Goal: Information Seeking & Learning: Check status

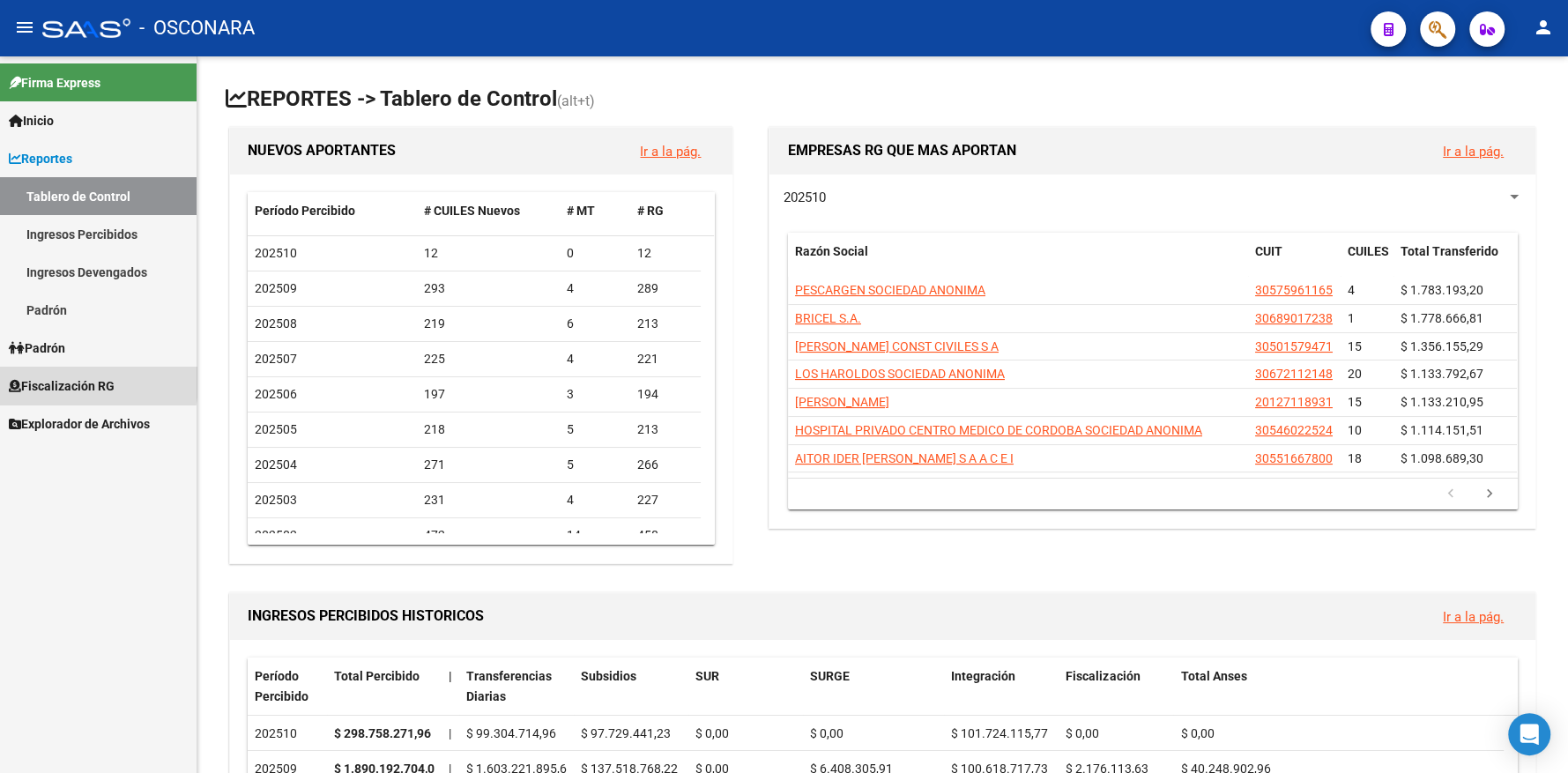
click at [38, 381] on span "Fiscalización RG" at bounding box center [61, 386] width 105 height 19
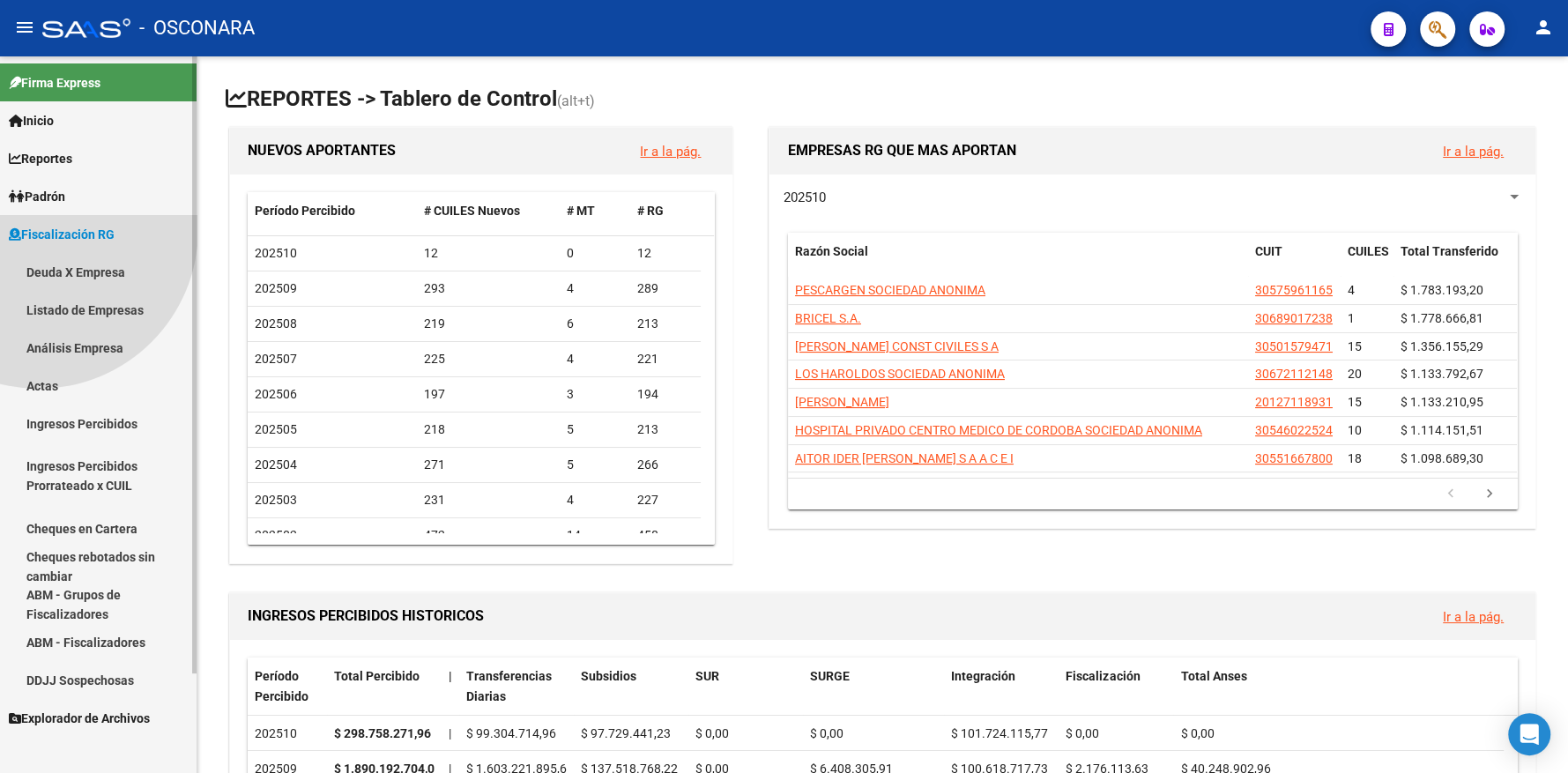
click at [38, 245] on span "Fiscalización RG" at bounding box center [61, 234] width 105 height 19
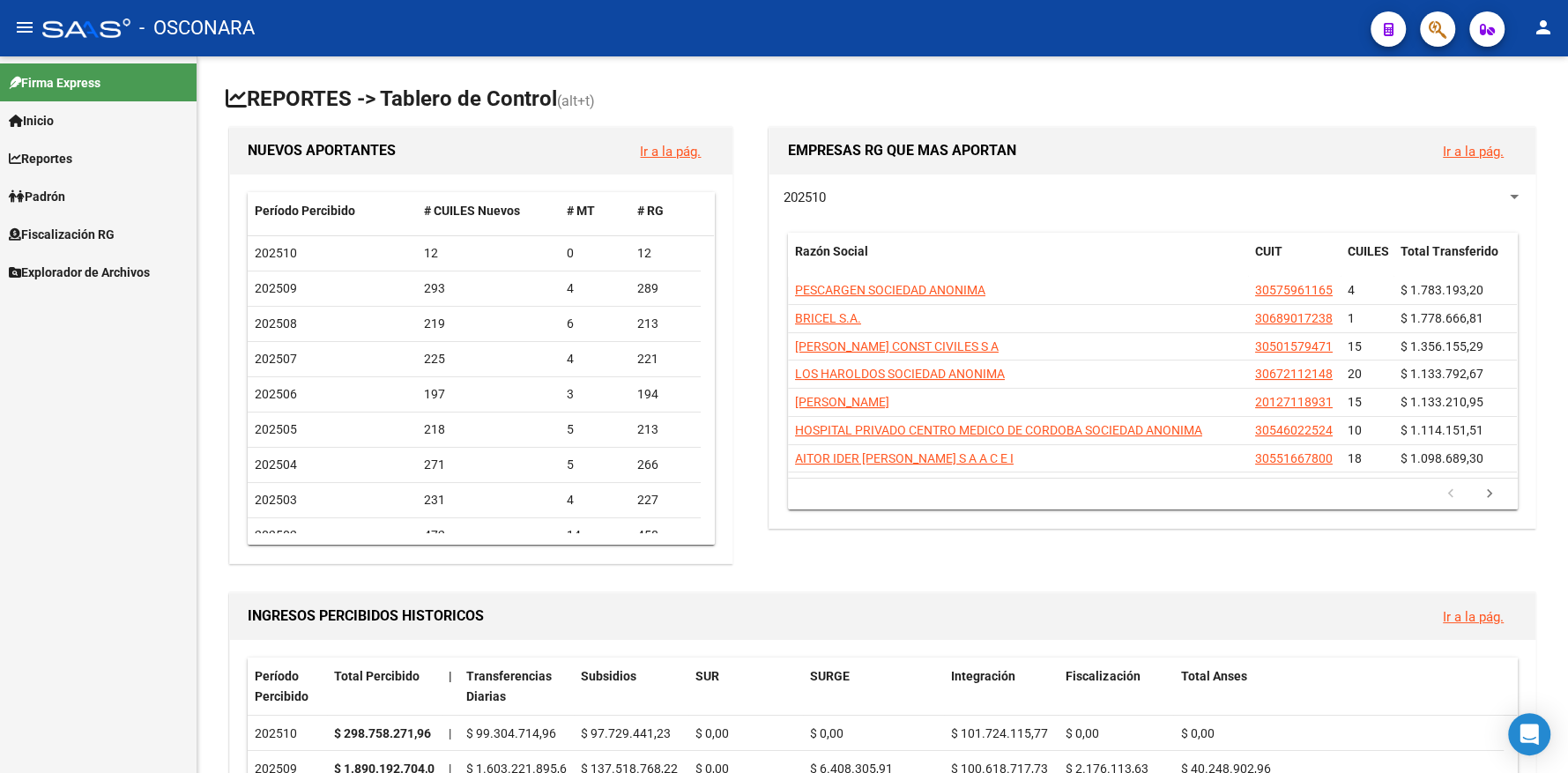
click at [40, 226] on span "Fiscalización RG" at bounding box center [61, 234] width 105 height 19
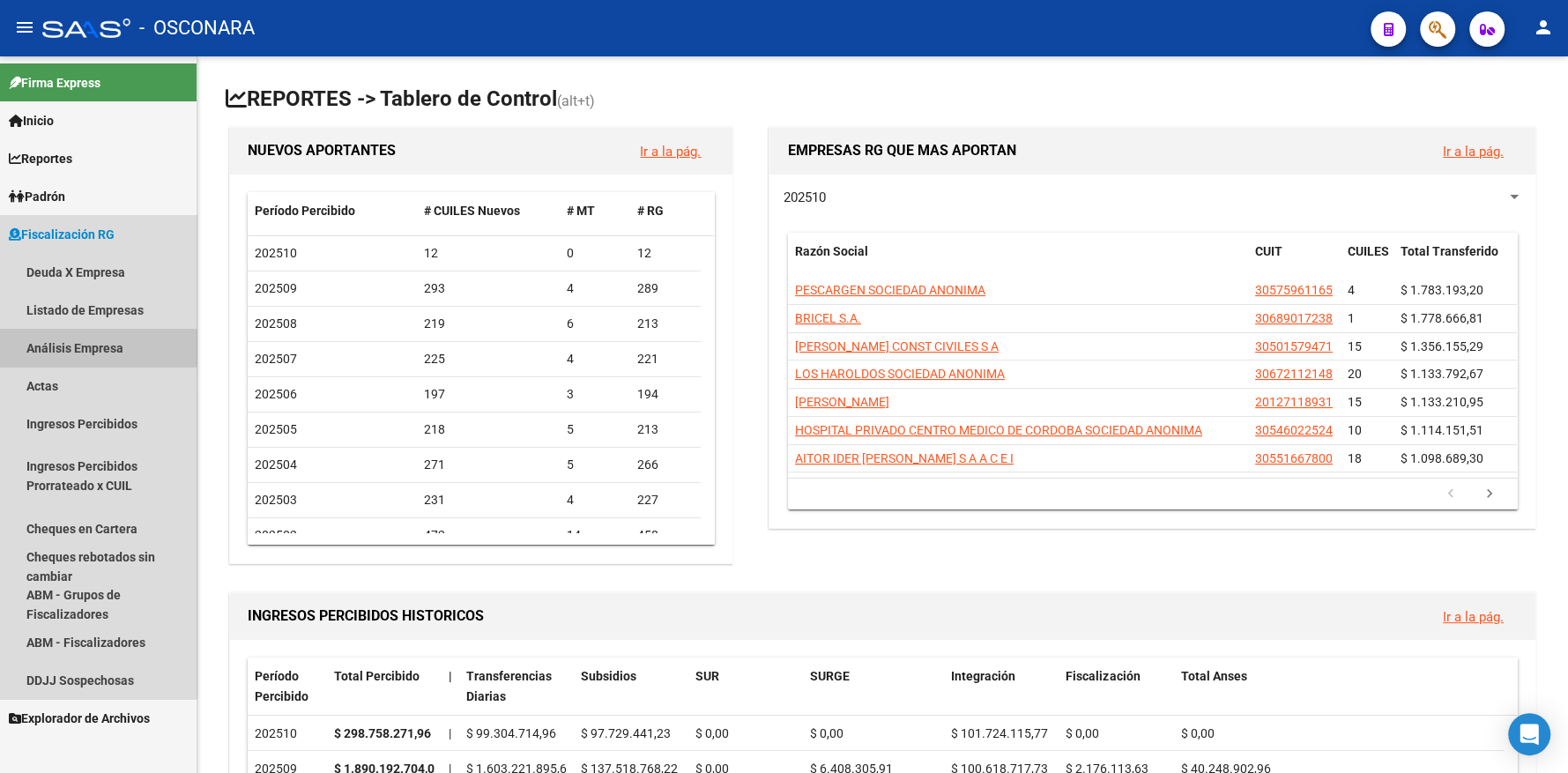
click at [47, 336] on link "Análisis Empresa" at bounding box center [98, 347] width 197 height 38
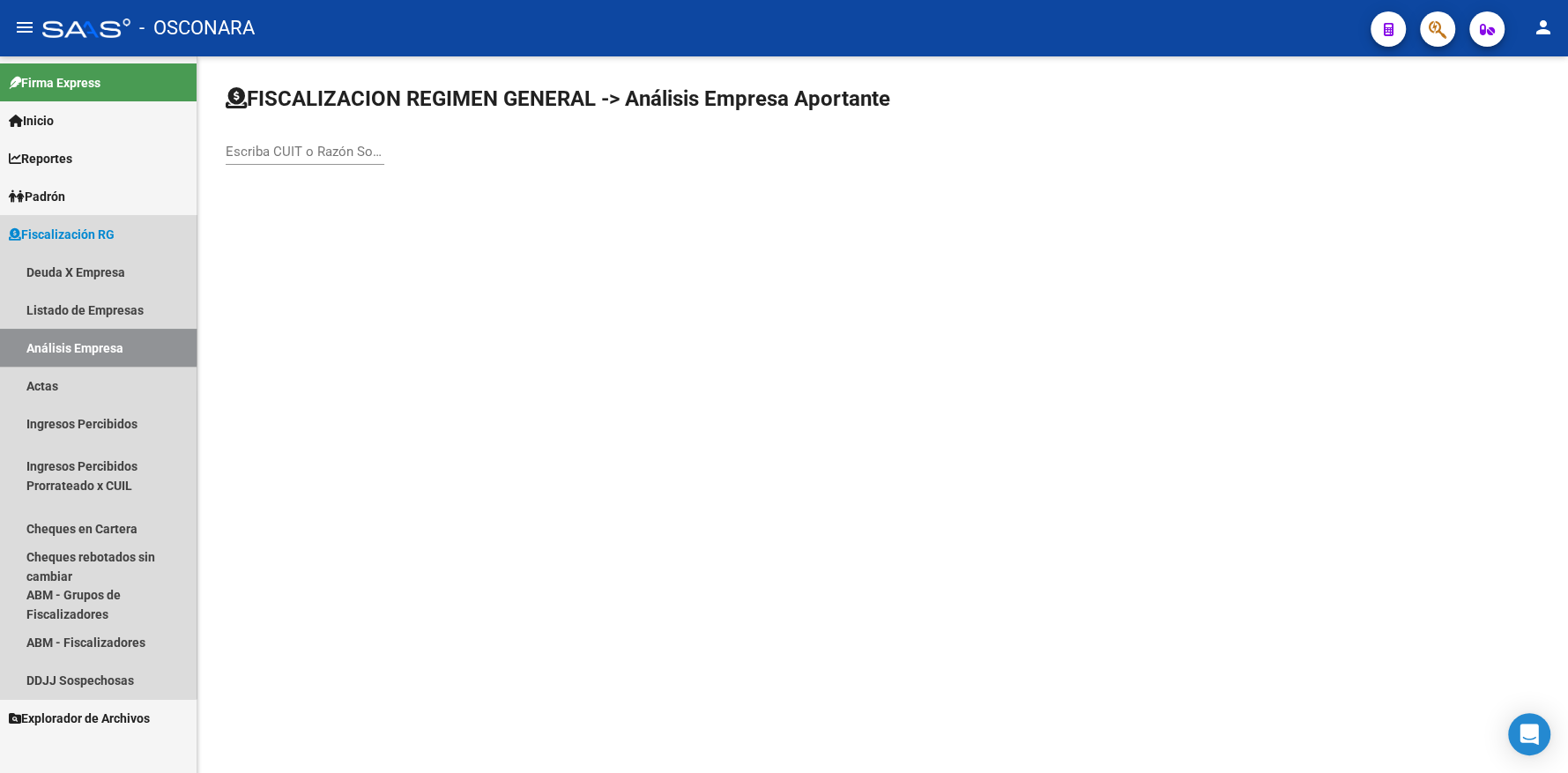
click at [47, 337] on link "Análisis Empresa" at bounding box center [98, 347] width 197 height 38
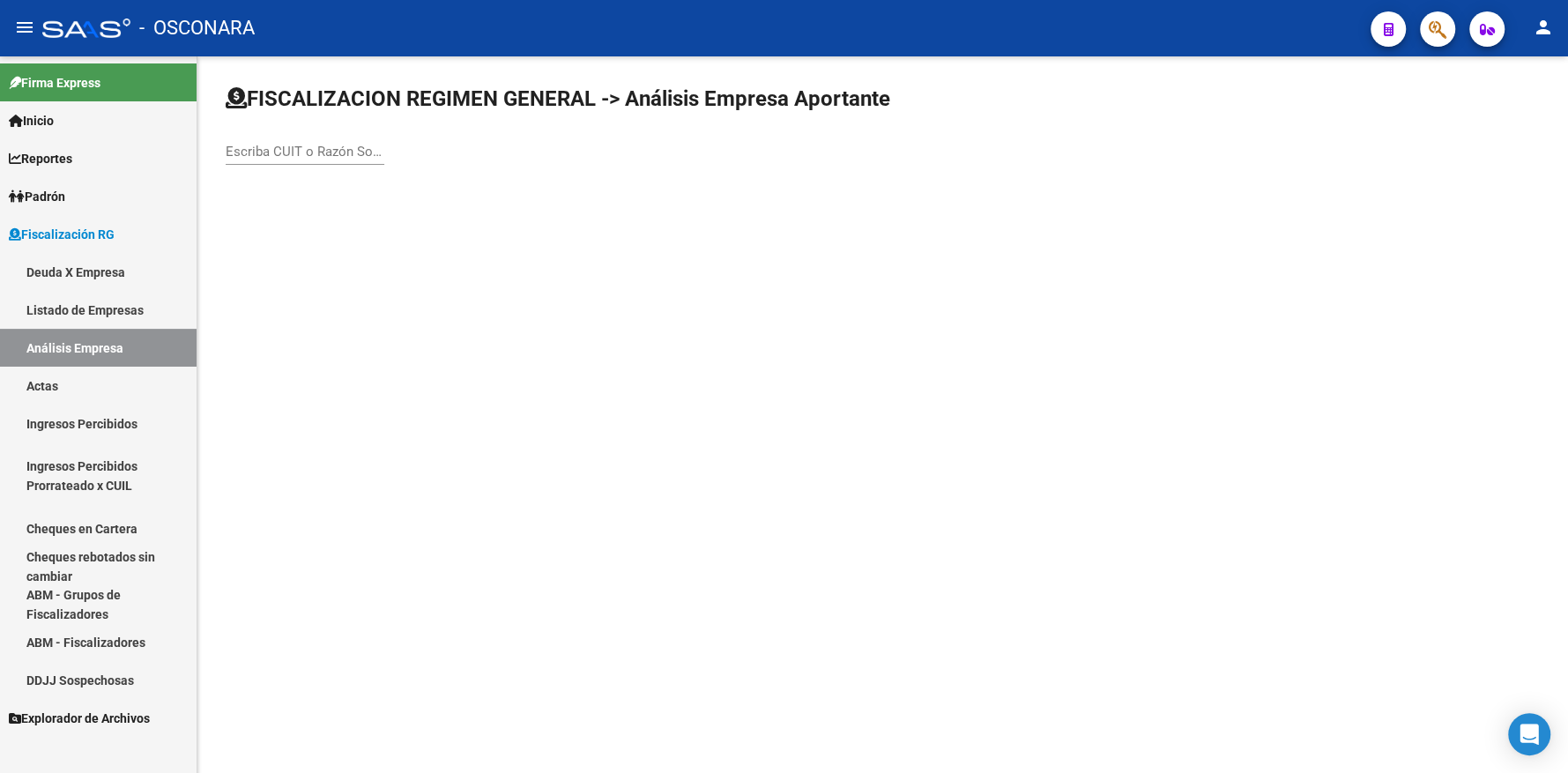
click at [310, 155] on input "Escriba CUIT o Razón Social para buscar" at bounding box center [304, 151] width 158 height 16
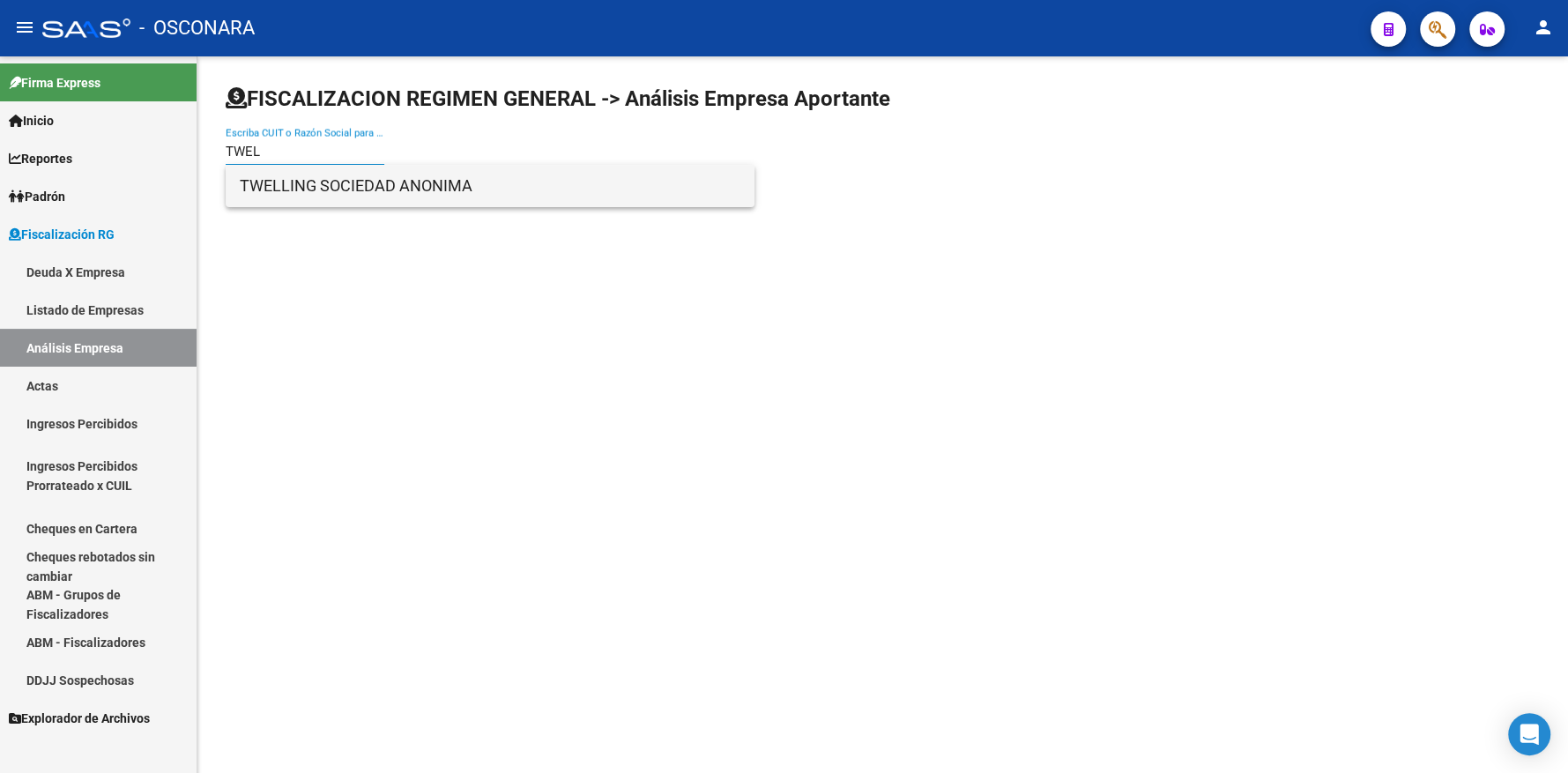
type input "TWEL"
click at [317, 193] on span "TWELLING SOCIEDAD ANONIMA" at bounding box center [490, 186] width 501 height 42
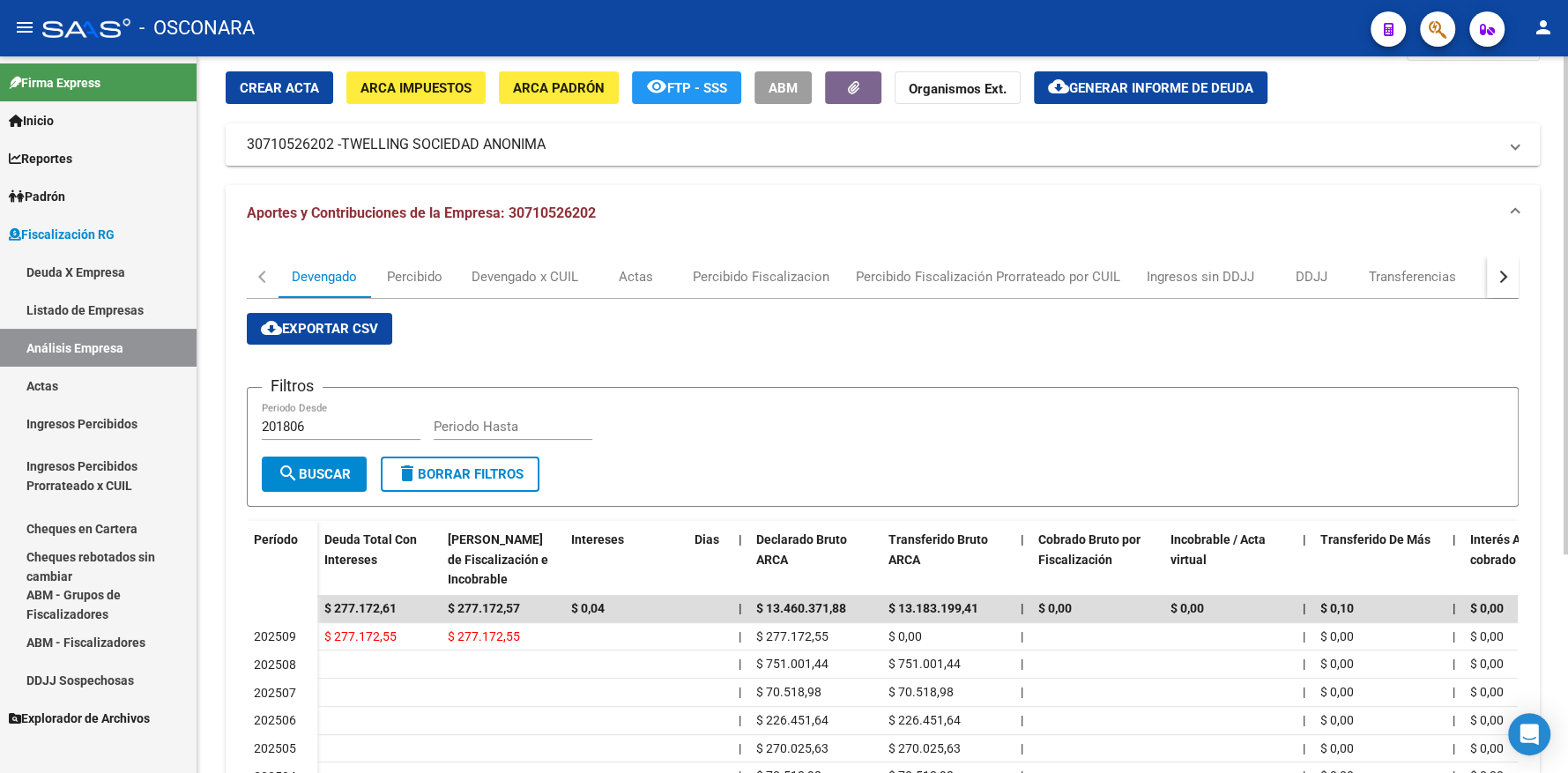
scroll to position [175, 0]
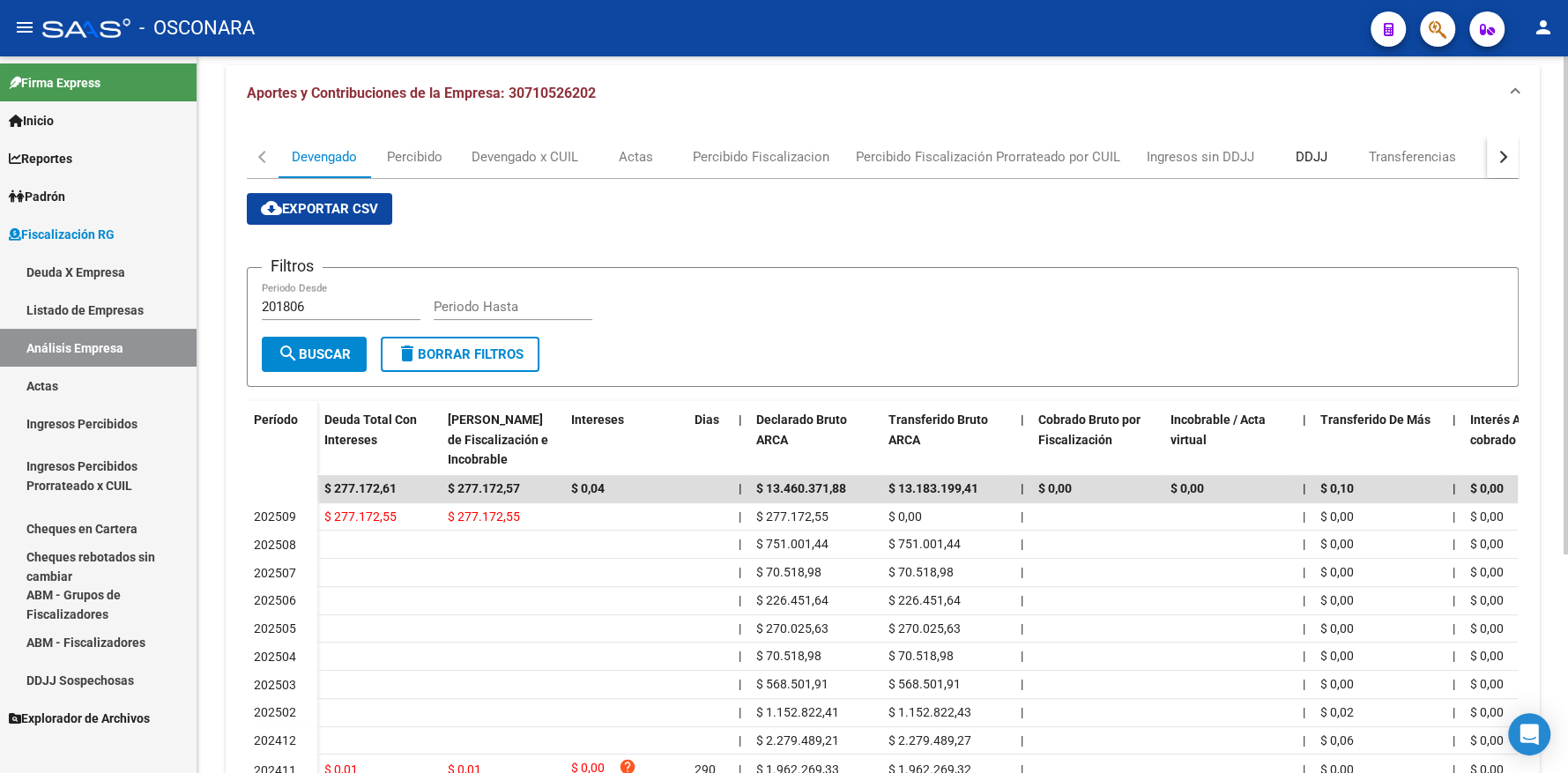
click at [1301, 148] on div "DDJJ" at bounding box center [1311, 157] width 32 height 19
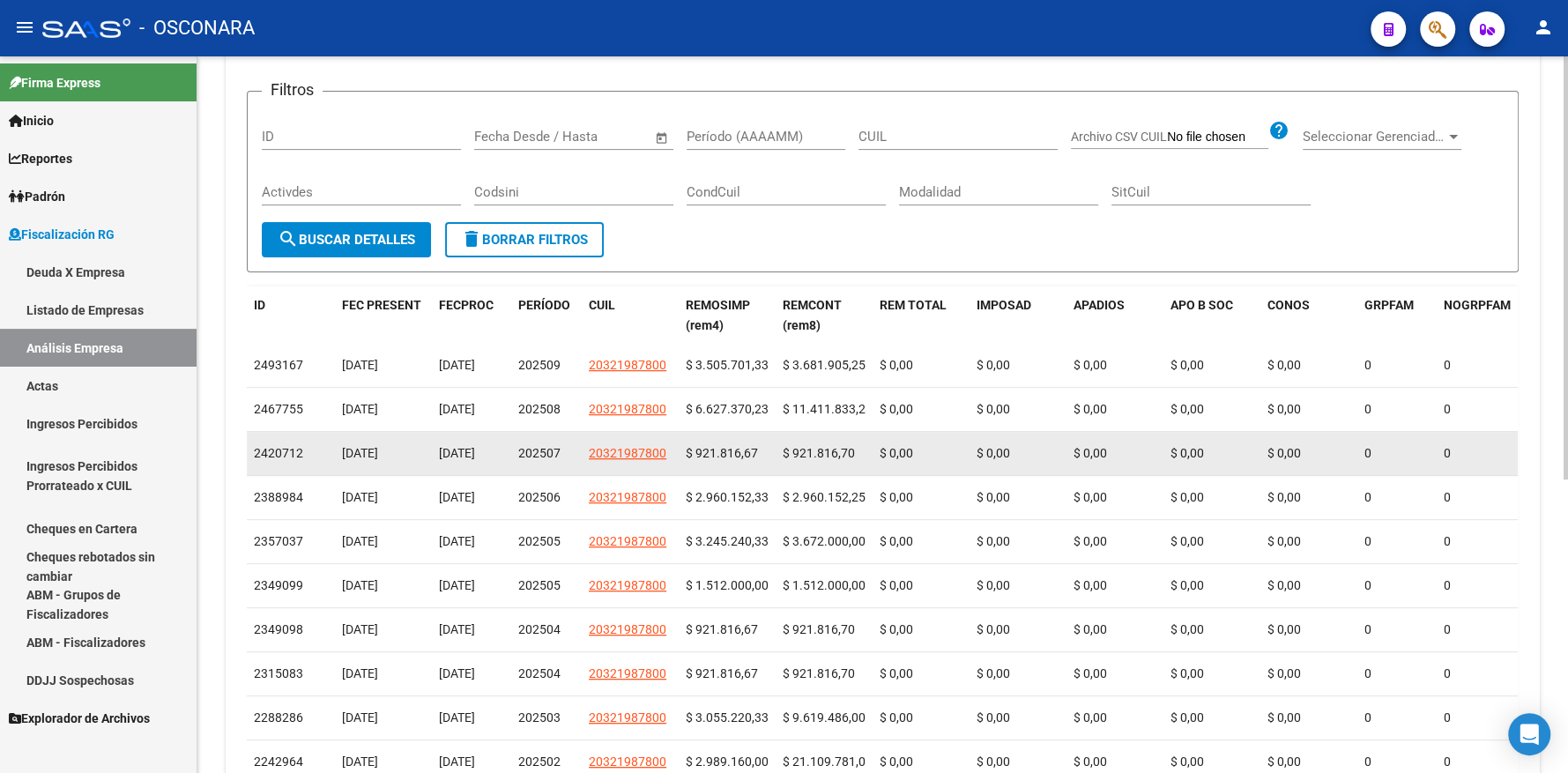
scroll to position [0, 0]
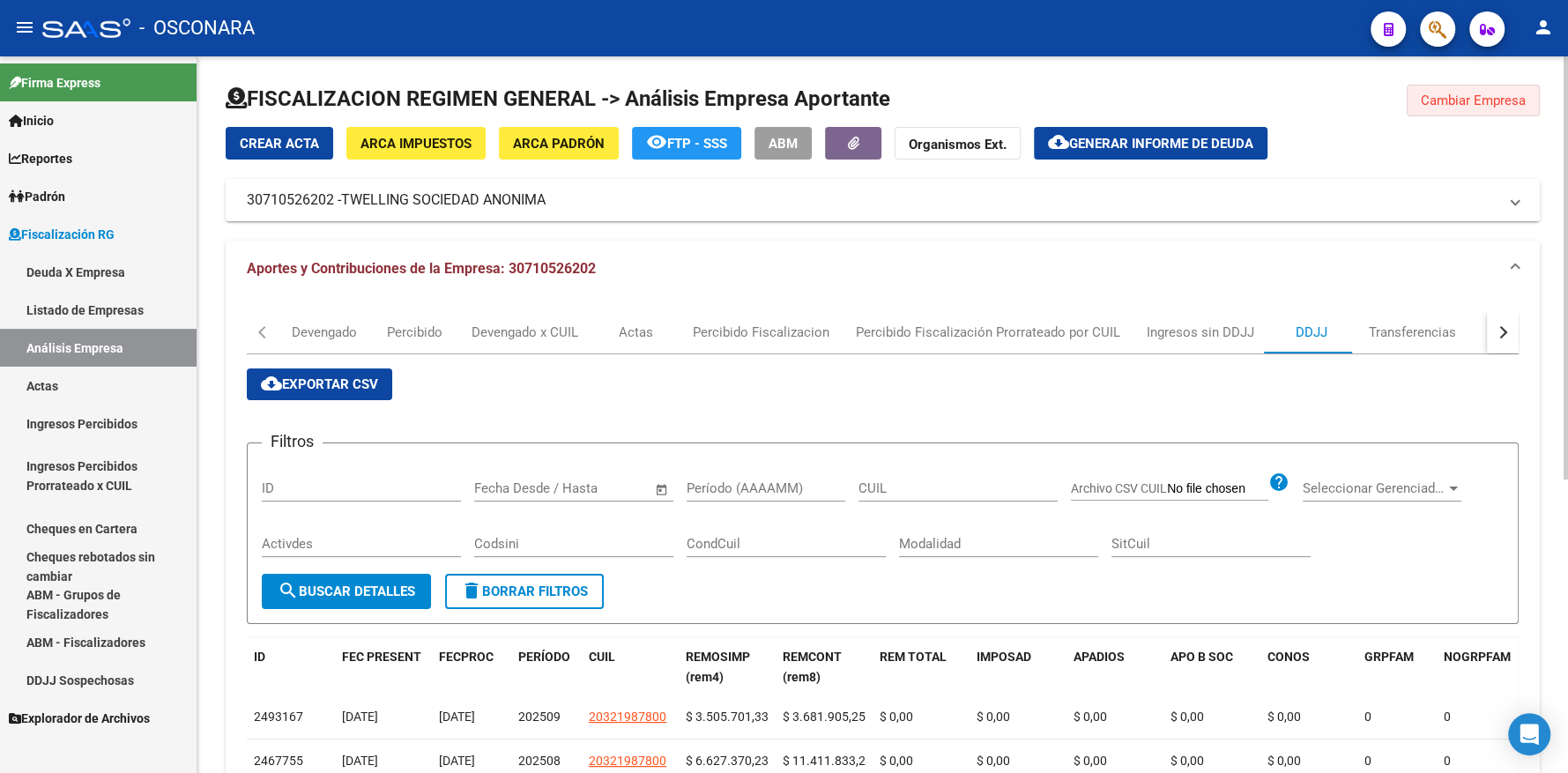
click at [1452, 104] on span "Cambiar Empresa" at bounding box center [1473, 100] width 105 height 16
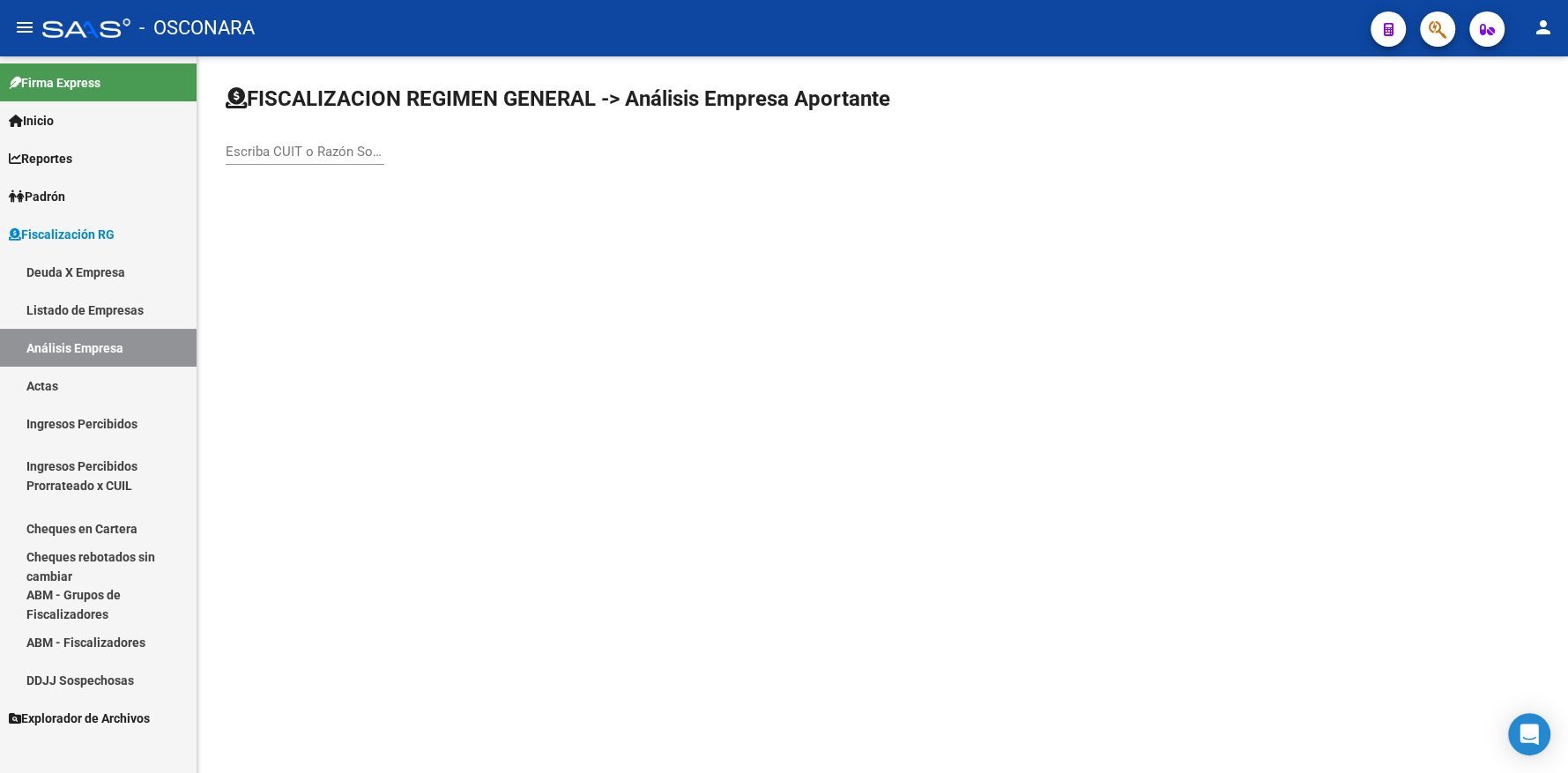
click at [304, 151] on input "Escriba CUIT o Razón Social para buscar" at bounding box center [304, 151] width 158 height 16
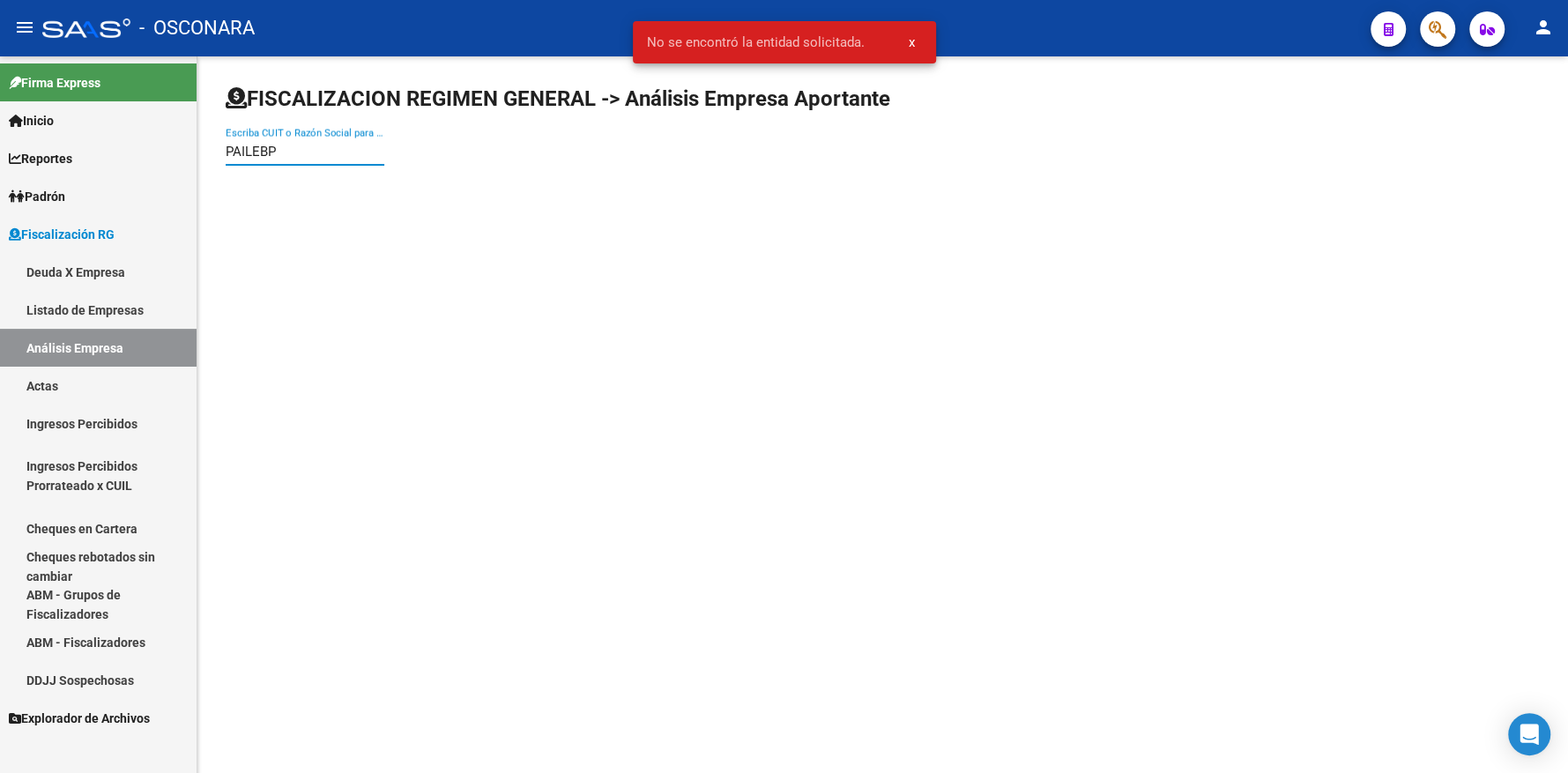
click at [309, 151] on input "PAILEBP" at bounding box center [304, 151] width 158 height 16
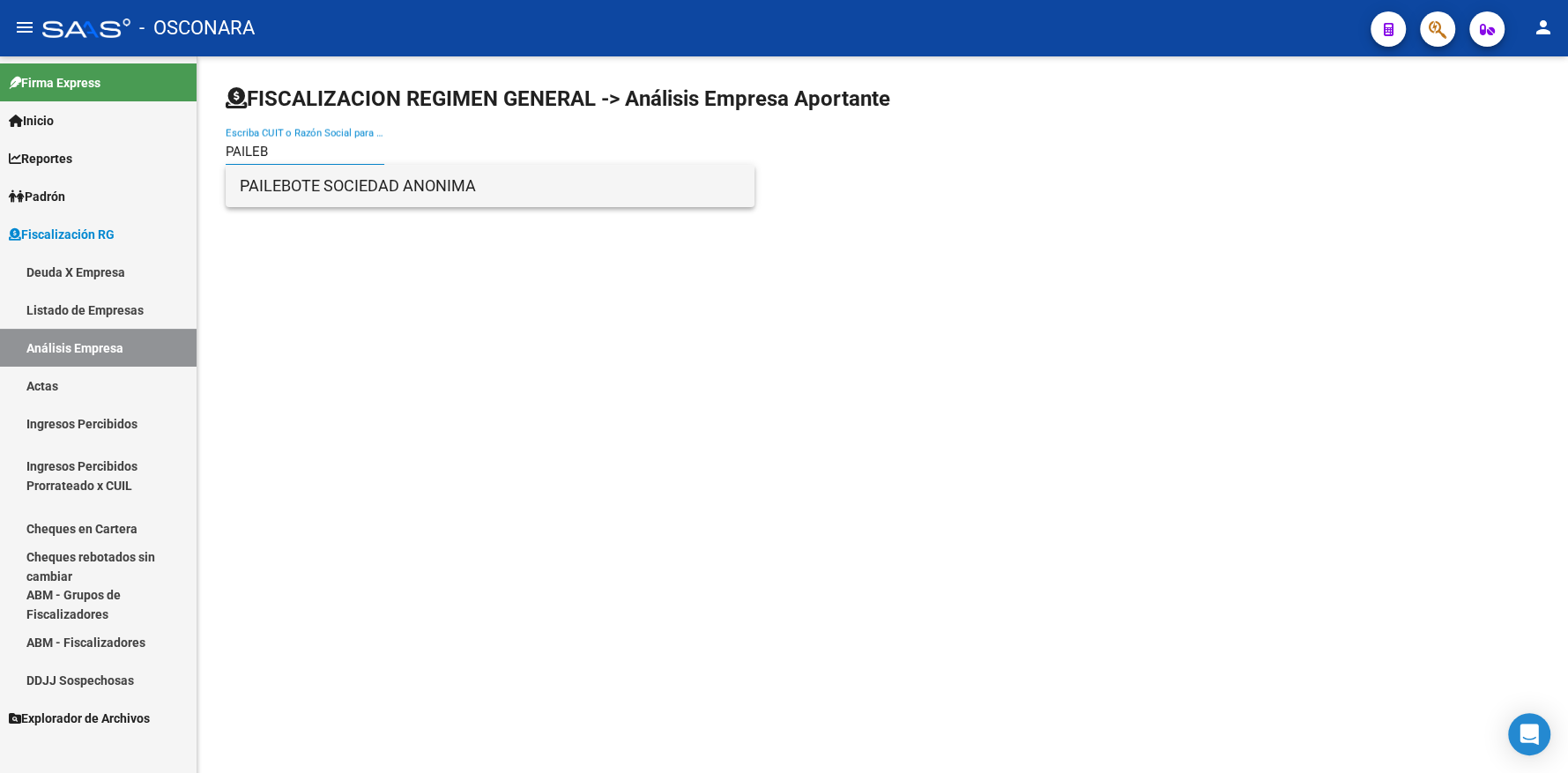
type input "PAILEB"
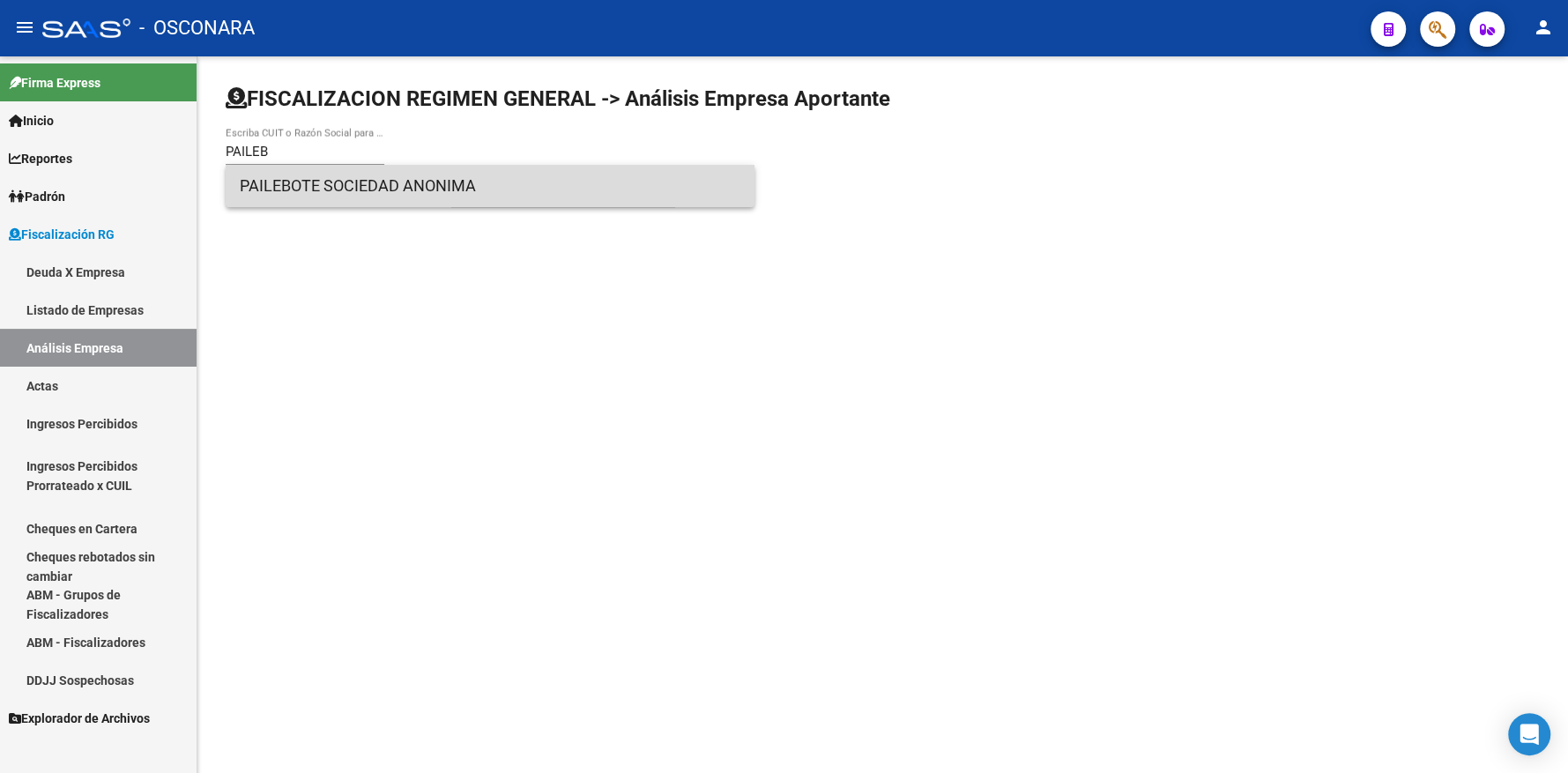
click at [379, 191] on span "PAILEBOTE SOCIEDAD ANONIMA" at bounding box center [490, 186] width 501 height 42
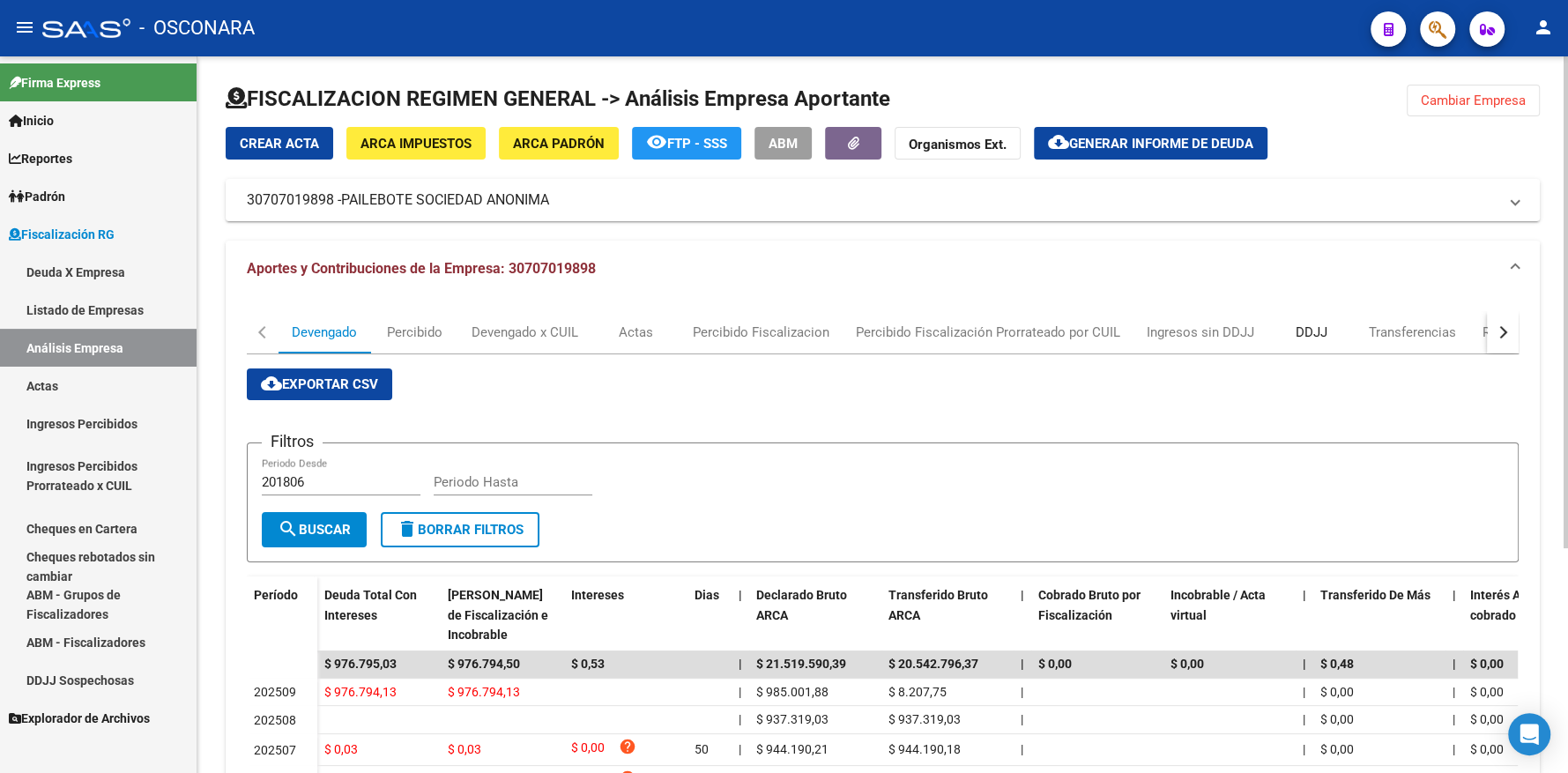
click at [1295, 328] on div "DDJJ" at bounding box center [1311, 332] width 32 height 19
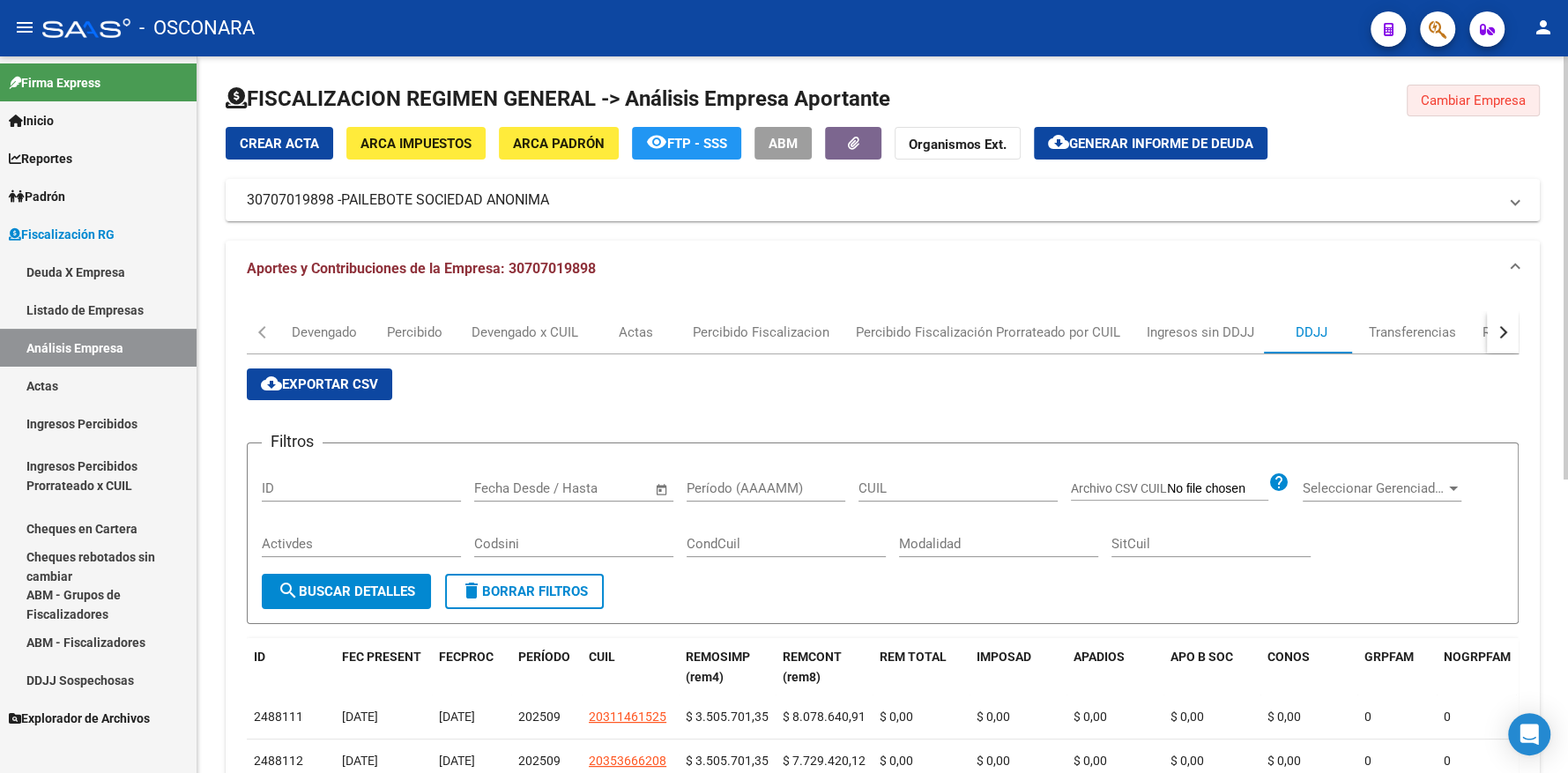
click at [1445, 94] on span "Cambiar Empresa" at bounding box center [1473, 100] width 105 height 16
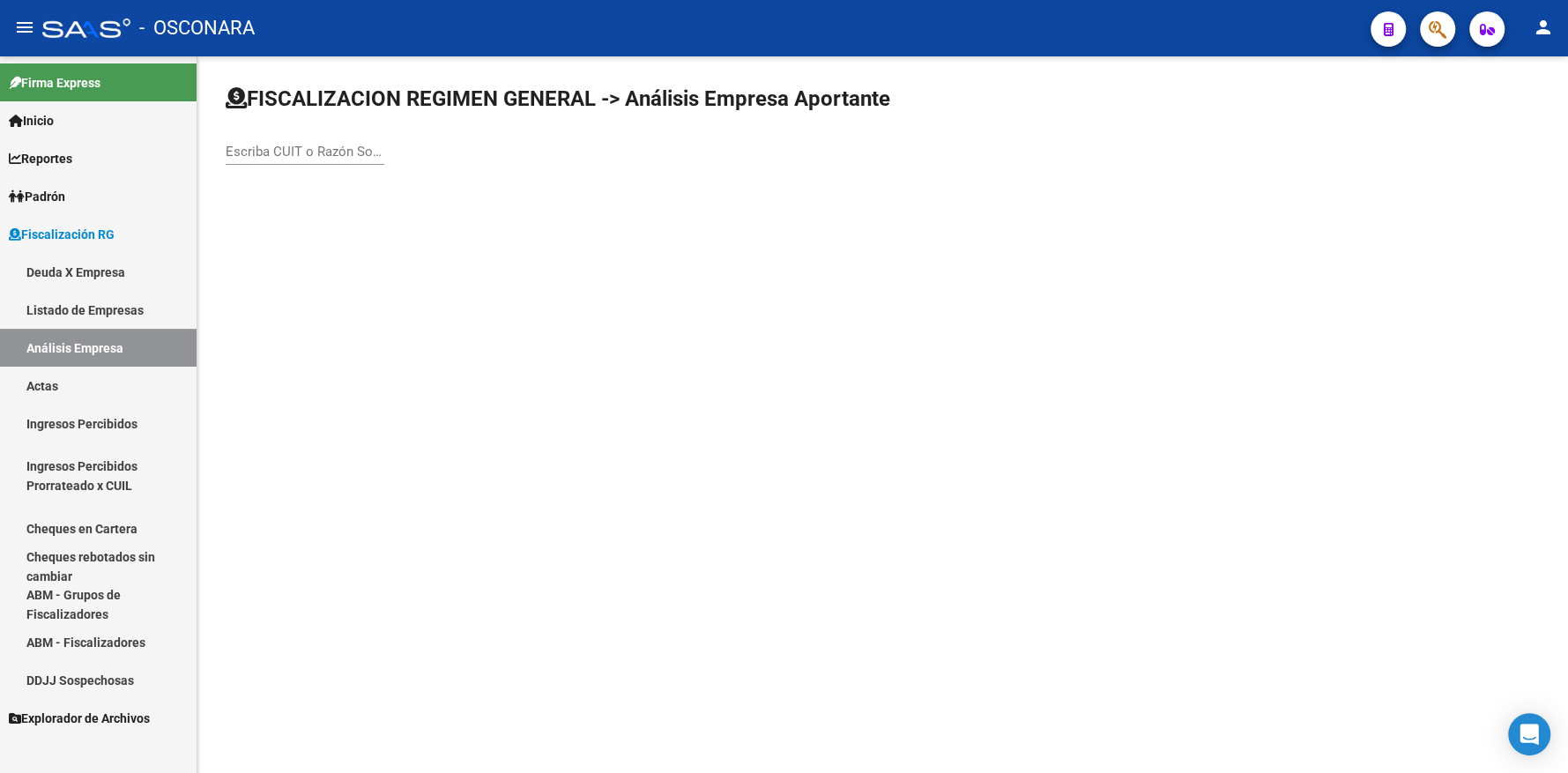
click at [299, 149] on input "Escriba CUIT o Razón Social para buscar" at bounding box center [304, 151] width 158 height 16
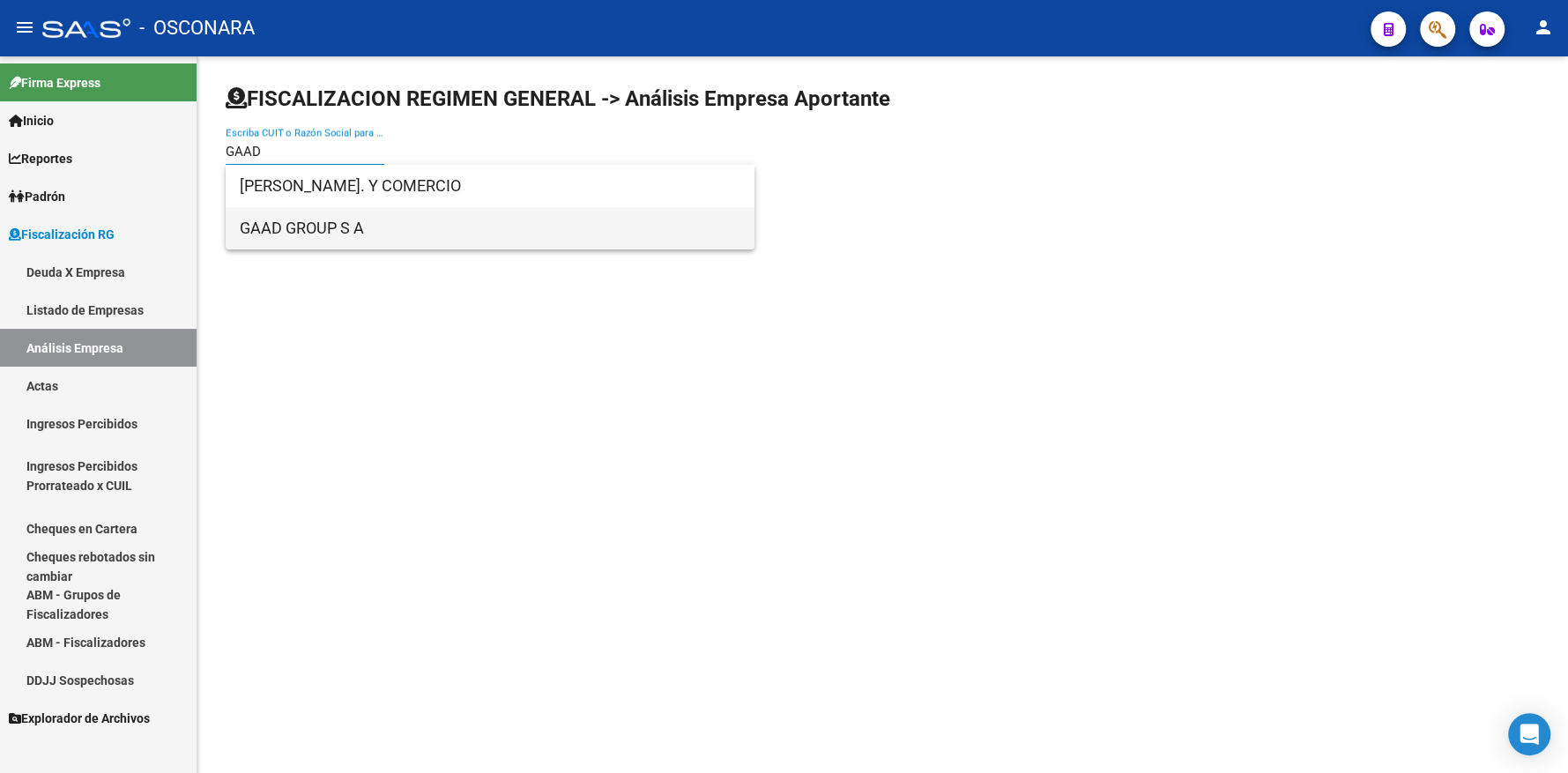
type input "GAAD"
click at [330, 231] on span "GAAD GROUP S A" at bounding box center [490, 228] width 501 height 42
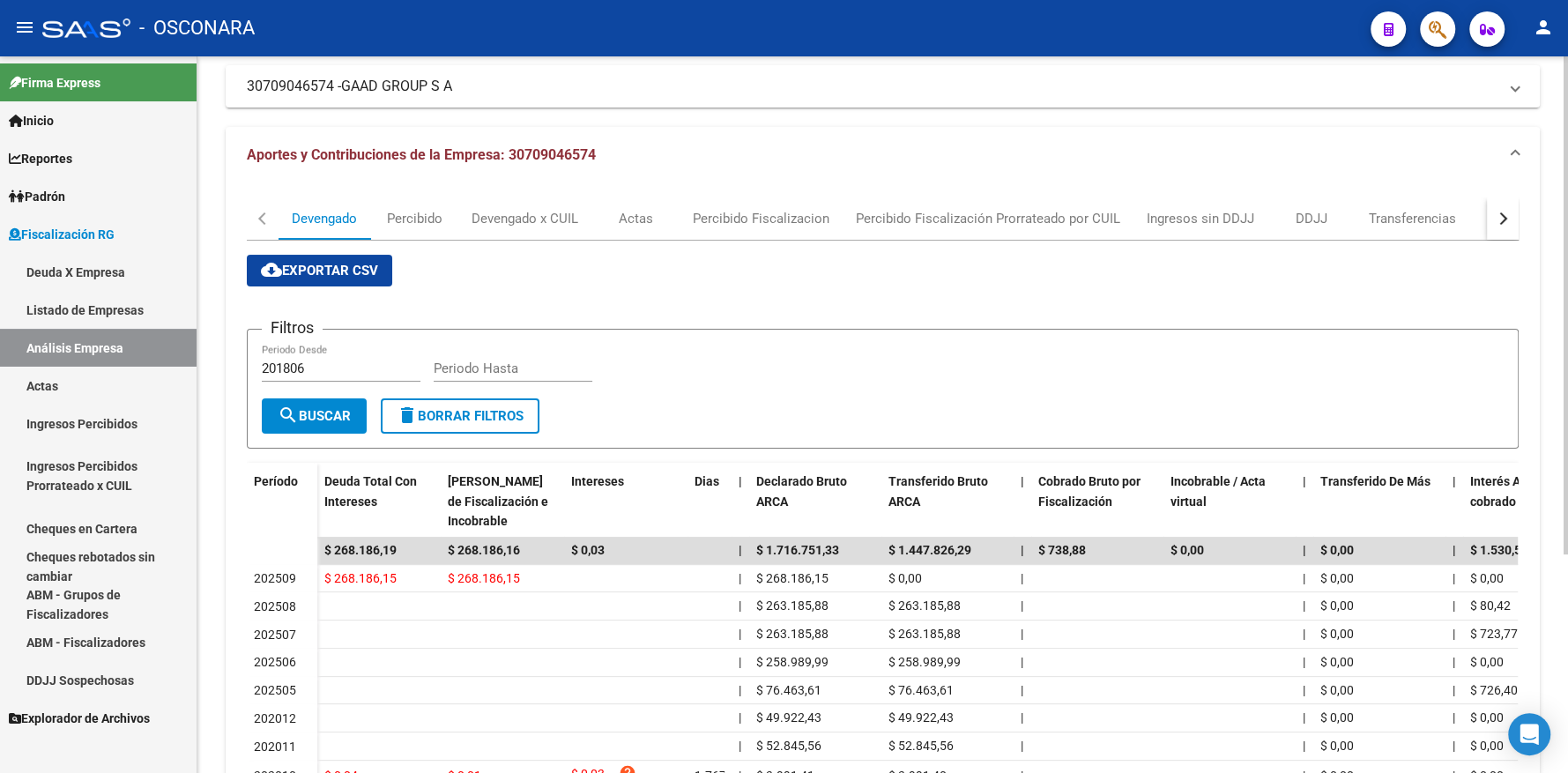
scroll to position [87, 0]
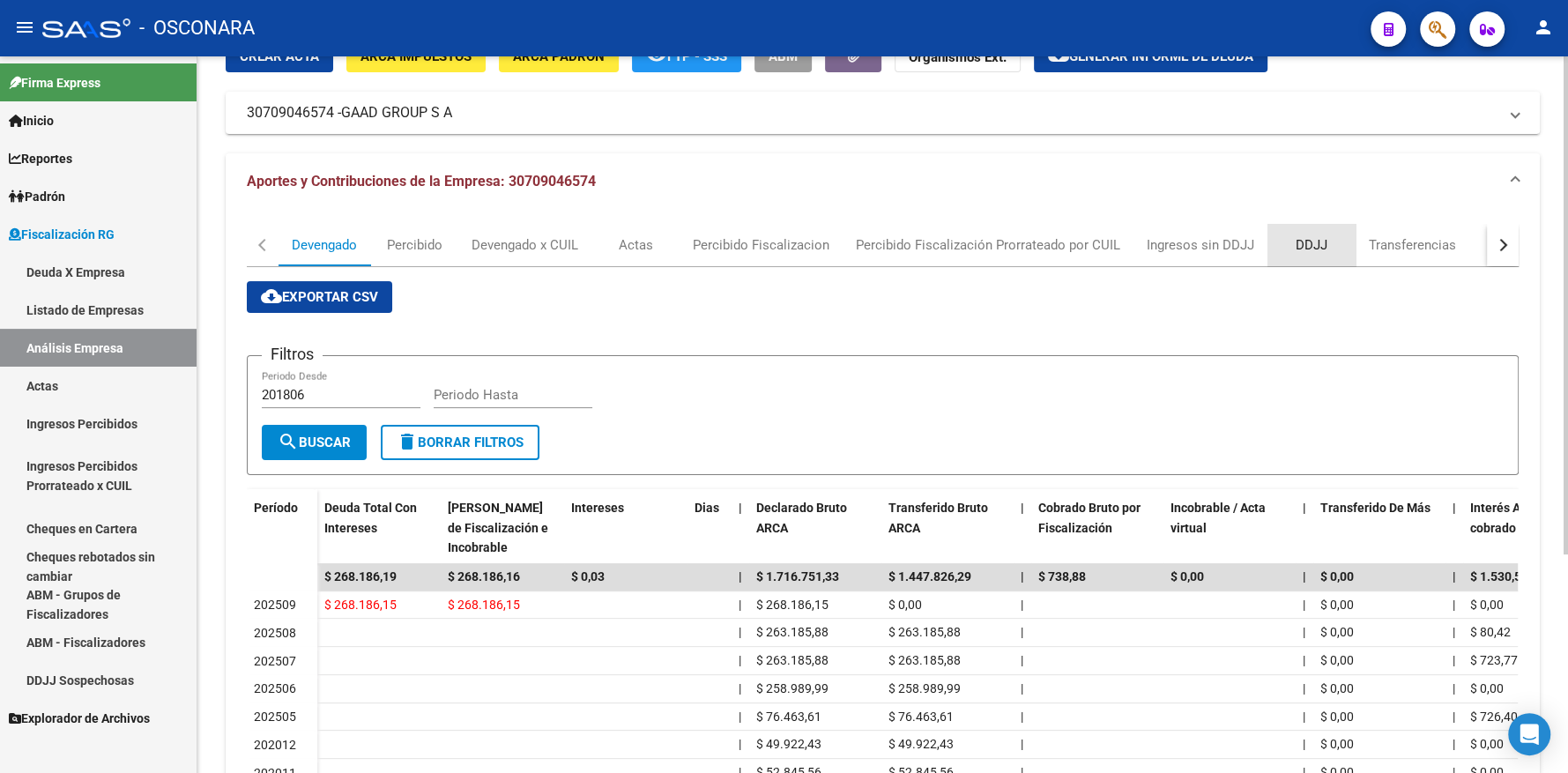
click at [1312, 241] on div "DDJJ" at bounding box center [1311, 245] width 32 height 19
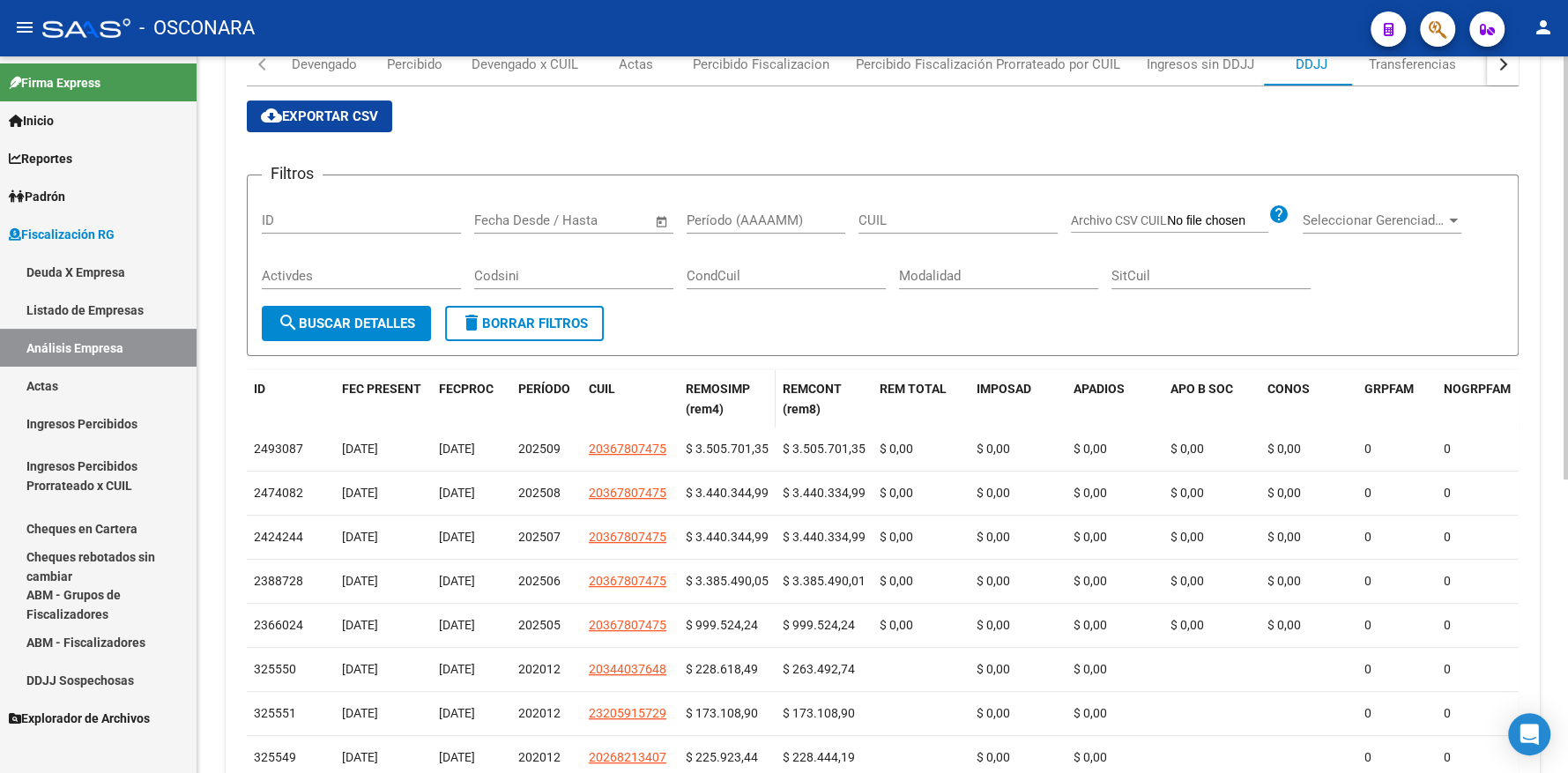
scroll to position [352, 0]
